Goal: Task Accomplishment & Management: Manage account settings

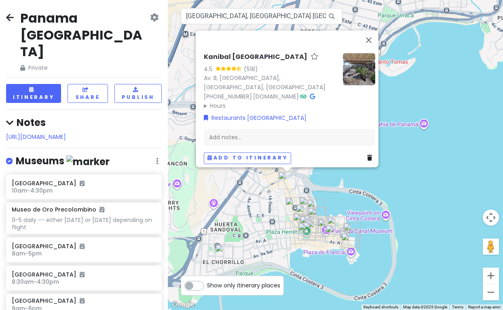
scroll to position [2957, 0]
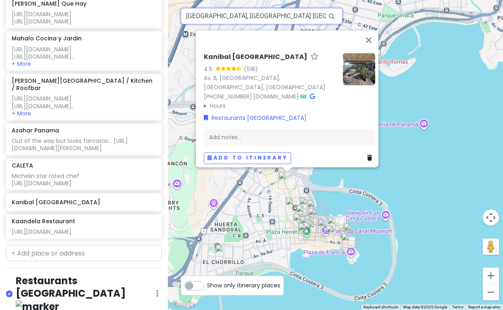
click at [214, 19] on input "[GEOGRAPHIC_DATA], [GEOGRAPHIC_DATA] [GEOGRAPHIC_DATA], [GEOGRAPHIC_DATA], [GEO…" at bounding box center [262, 16] width 162 height 16
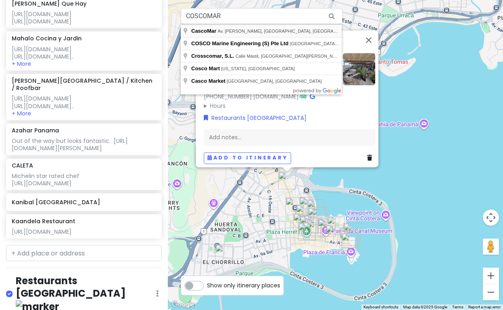
type input "CascoMar, Av. [PERSON_NAME], [GEOGRAPHIC_DATA], [GEOGRAPHIC_DATA]"
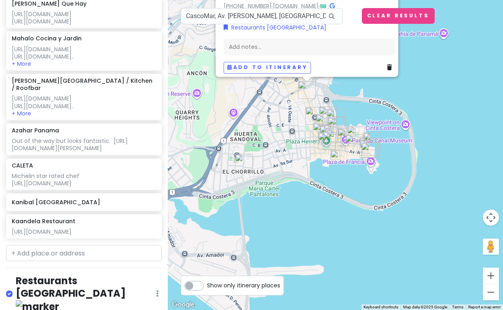
click at [338, 155] on img at bounding box center [335, 155] width 10 height 10
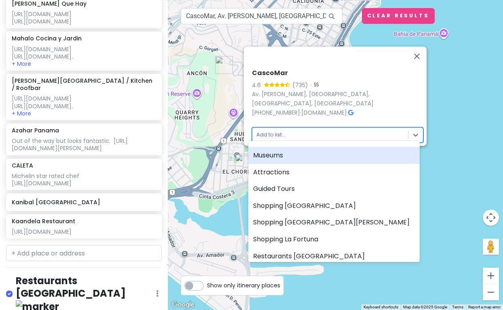
click at [272, 130] on body "[GEOGRAPHIC_DATA] [GEOGRAPHIC_DATA] Private Change Dates Make a Copy Delete Tri…" at bounding box center [251, 155] width 503 height 310
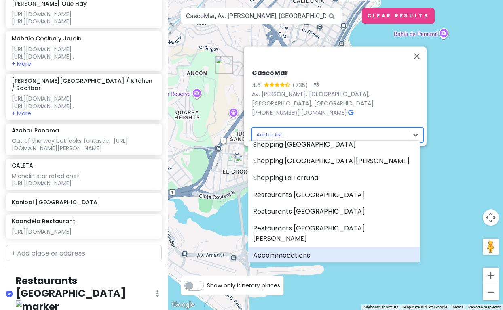
scroll to position [59, 0]
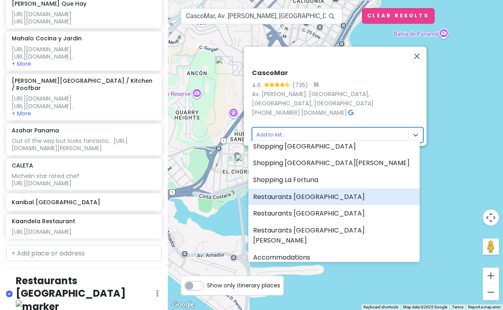
click at [286, 197] on div "Restaurants [GEOGRAPHIC_DATA]" at bounding box center [333, 197] width 171 height 17
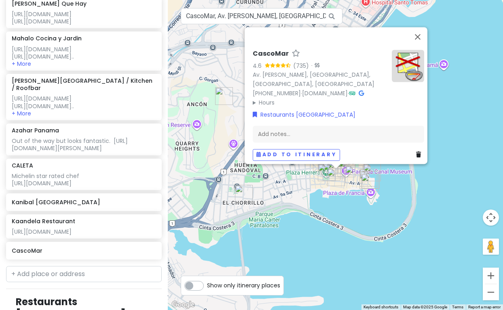
click at [244, 192] on img "El Chorrillo" at bounding box center [244, 194] width 18 height 18
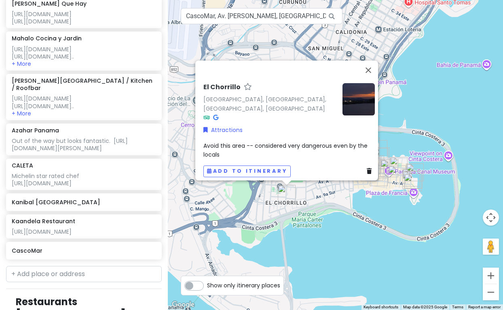
click at [367, 169] on icon at bounding box center [369, 172] width 5 height 6
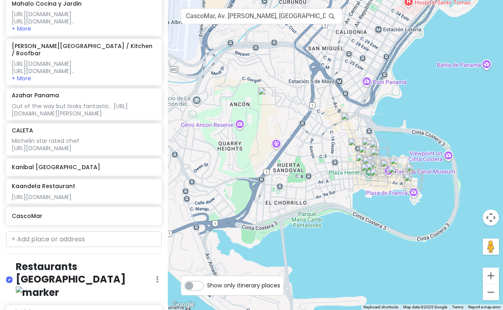
click at [395, 174] on img "Portomar Panama" at bounding box center [397, 175] width 18 height 18
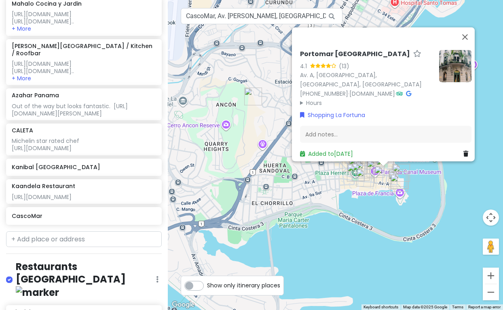
click at [399, 183] on img "El Guayacano Hat" at bounding box center [399, 183] width 18 height 18
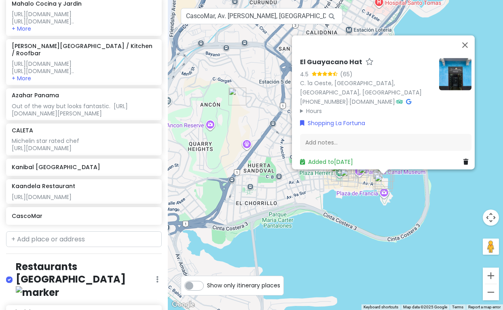
click at [349, 179] on img "CascoMar" at bounding box center [349, 178] width 18 height 18
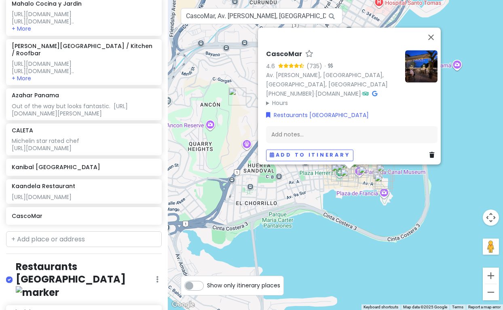
click at [34, 220] on h6 "CascoMar" at bounding box center [84, 216] width 144 height 7
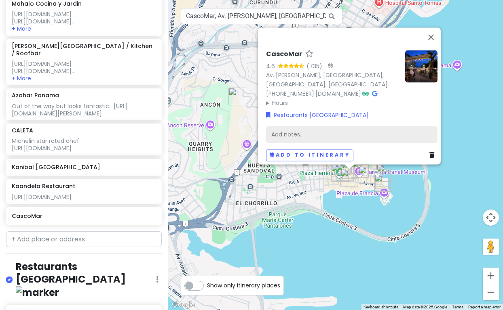
click at [278, 130] on div "Add notes..." at bounding box center [351, 135] width 171 height 17
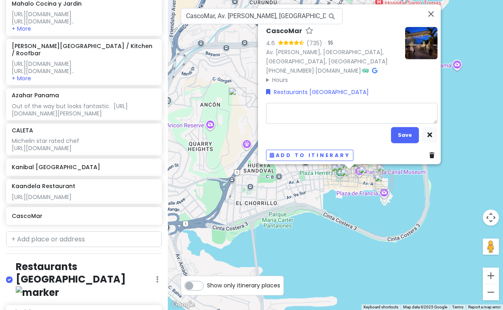
type textarea "x"
type textarea "4:15pm - 11:30pm (closed [DATE]) Do terrace overlooking sea front for sunset"
click at [273, 114] on textarea "4:15pm - 11:30pm (closed [DATE]) Do terrace overlooking sea front for sunset" at bounding box center [351, 113] width 171 height 21
type textarea "x"
type textarea "4:15pm - 11:30pm (closed [DATE]) Do terrace overlooking sea front for sunset"
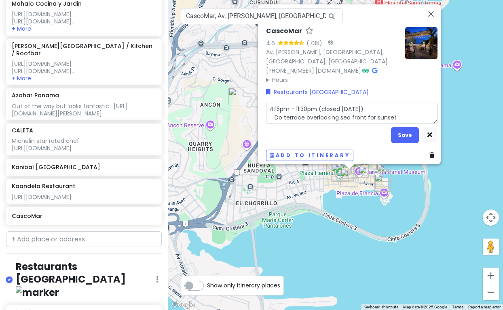
type textarea "x"
type textarea "4:15pm - 11:30pm (closed [DATE]) Do terrace overlooking sea front for sunset"
type textarea "x"
type textarea "4:15pm - 11:30pm (closed [DATE]) Do terrace overlooking sea front for sunset"
type textarea "x"
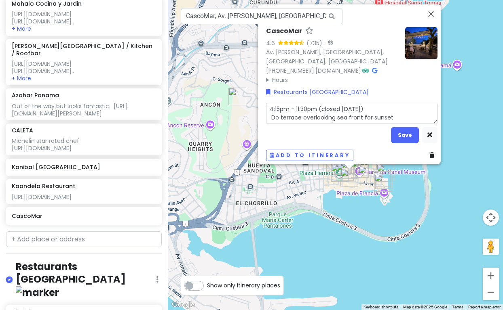
type textarea "4:15pm - 11:30pm (closed [DATE]) Do terrace overlooking sea front for sunset"
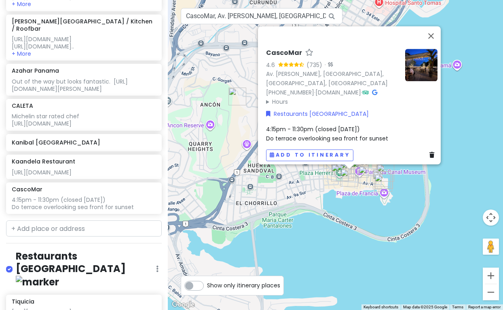
scroll to position [2983, 0]
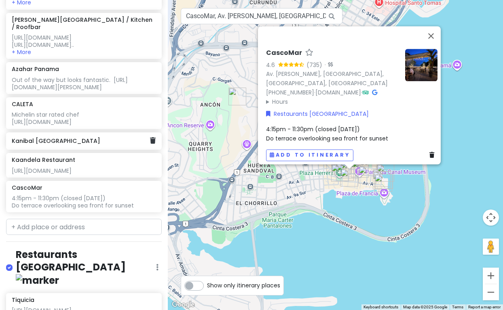
click at [52, 145] on h6 "Kanibal [GEOGRAPHIC_DATA]" at bounding box center [81, 140] width 138 height 7
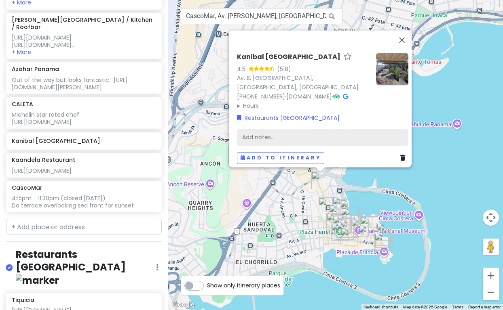
click at [261, 131] on div "Add notes..." at bounding box center [322, 137] width 171 height 17
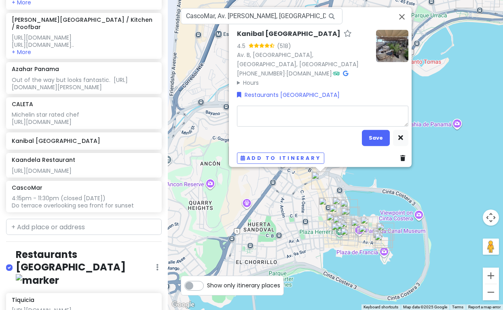
type textarea "x"
type textarea "Kanibal — evening (4.4) $44 5pm-1(3)am Daily"
click at [243, 117] on textarea "Kanibal — evening (4.4) $44 5pm-1(3)am Daily" at bounding box center [322, 116] width 171 height 21
type textarea "x"
type textarea "Kanibal — evening (4.4) $44 5pm-1(3)am Daily"
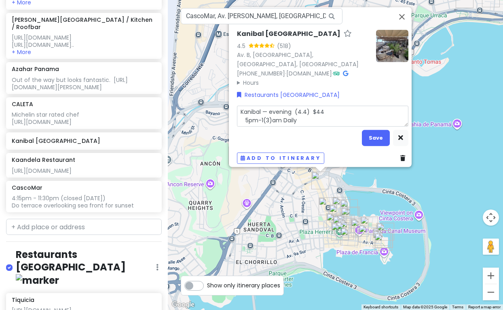
type textarea "x"
type textarea "Kanibal — evening (4.4) $44 5pm-1(3)am Daily"
type textarea "x"
type textarea "Kanibal — evening (4.4) $44 5pm-1(3)am Daily"
type textarea "x"
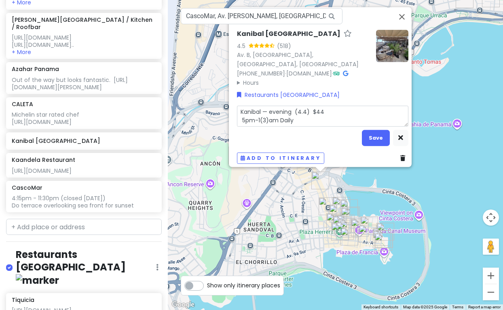
type textarea "Kanibal — evening (4.4) $44 5pm-1(3)am Daily"
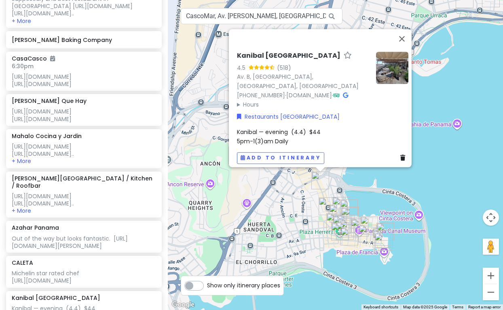
scroll to position [2819, 0]
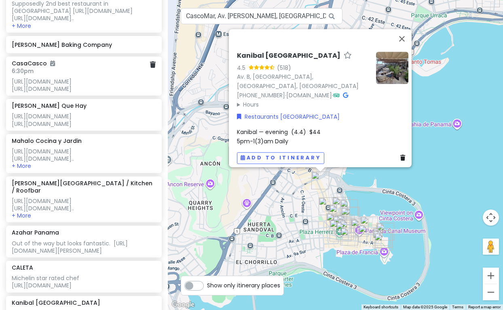
click at [56, 78] on div "[URL][DOMAIN_NAME] [URL][DOMAIN_NAME]" at bounding box center [84, 85] width 144 height 15
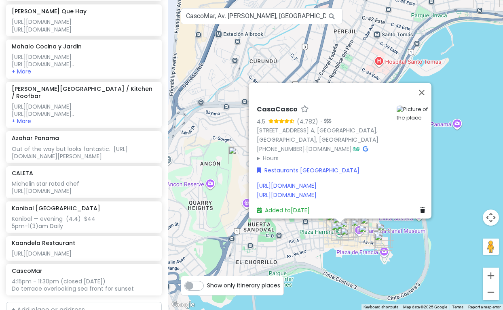
scroll to position [2921, 0]
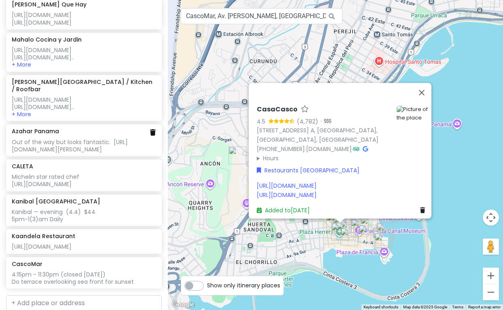
click at [152, 136] on icon at bounding box center [153, 132] width 6 height 6
